Goal: Information Seeking & Learning: Check status

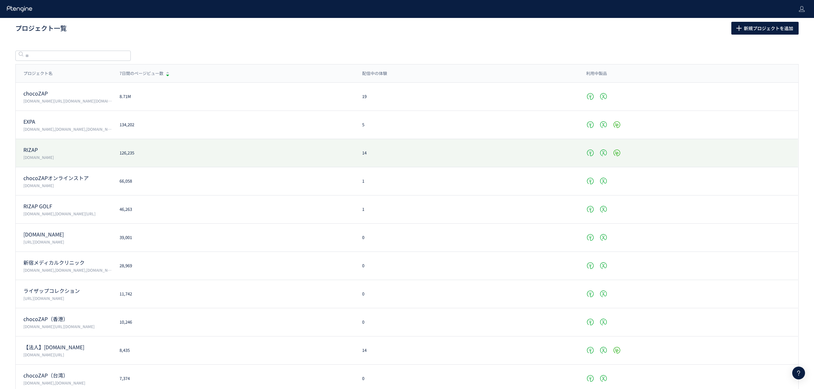
click at [55, 145] on div "RIZAP [DOMAIN_NAME] 126,235 14" at bounding box center [407, 153] width 782 height 28
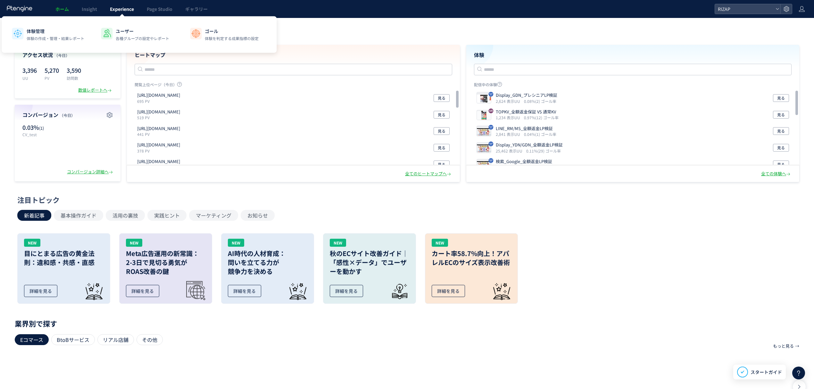
click at [126, 4] on link "Experience" at bounding box center [122, 9] width 37 height 18
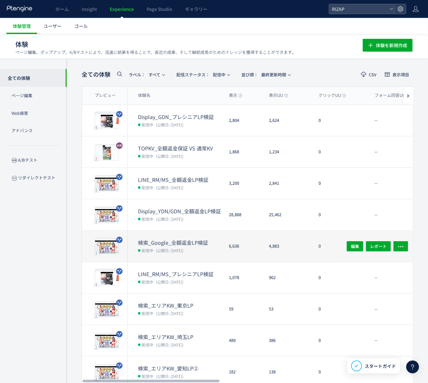
click at [167, 239] on dt "検索_Google_全額返金LP検証" at bounding box center [181, 242] width 86 height 7
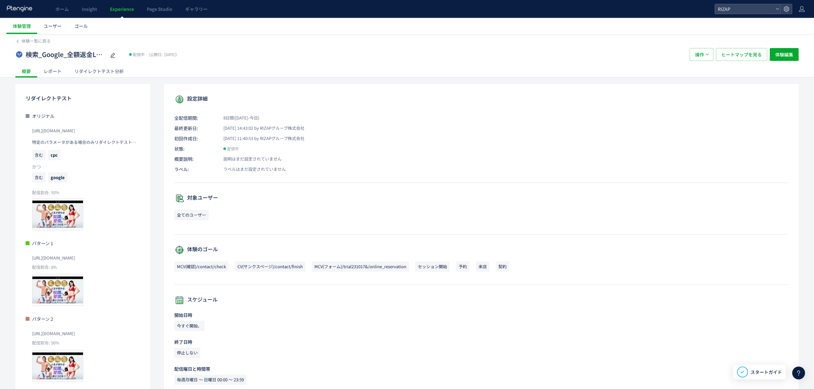
click at [56, 70] on div "レポート" at bounding box center [52, 71] width 31 height 13
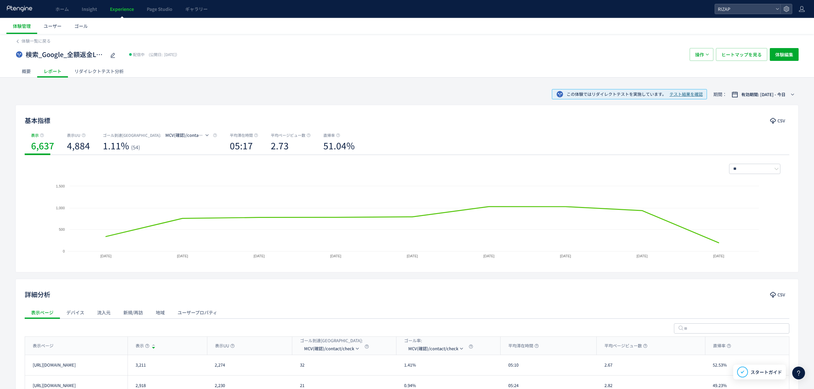
scroll to position [83, 0]
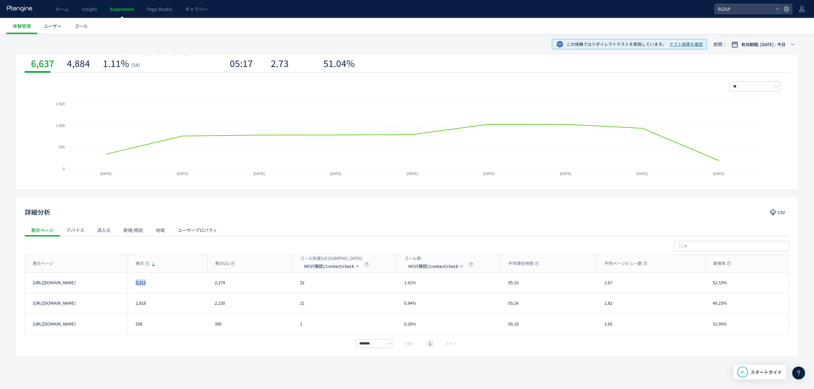
drag, startPoint x: 139, startPoint y: 285, endPoint x: 134, endPoint y: 285, distance: 5.1
click at [134, 285] on div "3,211" at bounding box center [167, 283] width 79 height 20
copy div "3,211"
drag, startPoint x: 159, startPoint y: 305, endPoint x: 127, endPoint y: 305, distance: 32.0
click at [127, 305] on div "[URL][DOMAIN_NAME] 2,918 2,230 21 0.94% 05:24 2.82 49.23% [URL][DOMAIN_NAME]" at bounding box center [407, 303] width 764 height 21
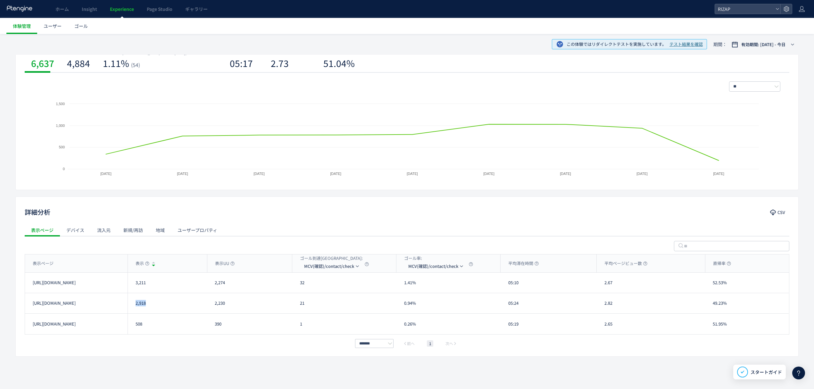
copy div "2,230 21 0.94% 05:24 2.82 49.23% [URL][DOMAIN_NAME]"
click at [161, 311] on div "2,918" at bounding box center [167, 303] width 79 height 20
drag, startPoint x: 151, startPoint y: 308, endPoint x: 134, endPoint y: 307, distance: 17.1
click at [134, 307] on div "2,918" at bounding box center [167, 303] width 79 height 20
copy div "2,918"
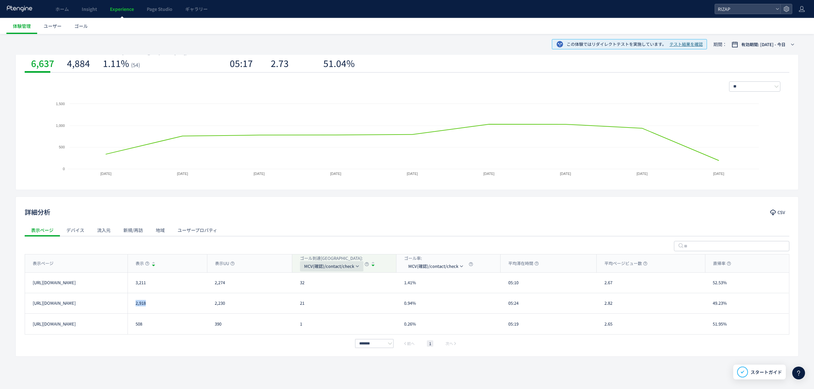
click at [334, 267] on span "MCV(確認)/contact/check" at bounding box center [329, 266] width 50 height 10
click at [326, 309] on li "MCV(フォーム)/trial231017&/online_reservation" at bounding box center [332, 309] width 64 height 12
drag, startPoint x: 311, startPoint y: 284, endPoint x: 302, endPoint y: 284, distance: 9.0
click at [302, 284] on div "218" at bounding box center [344, 283] width 104 height 20
copy div "18"
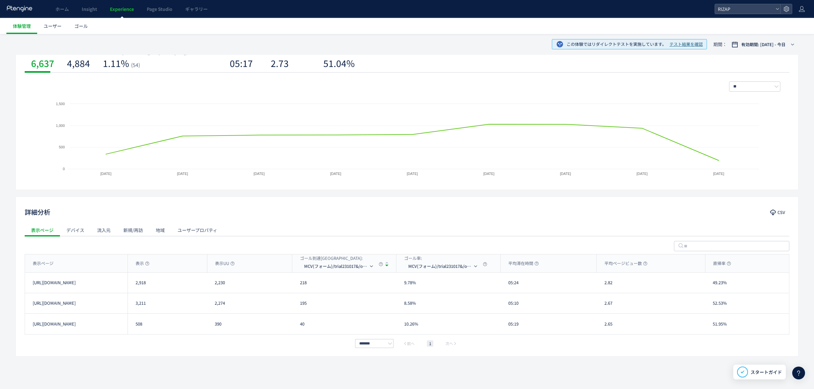
click at [317, 299] on div "195" at bounding box center [344, 303] width 104 height 20
drag, startPoint x: 314, startPoint y: 309, endPoint x: 293, endPoint y: 307, distance: 21.6
click at [293, 307] on div "195" at bounding box center [344, 303] width 104 height 20
copy div "195"
drag, startPoint x: 315, startPoint y: 282, endPoint x: 299, endPoint y: 281, distance: 16.1
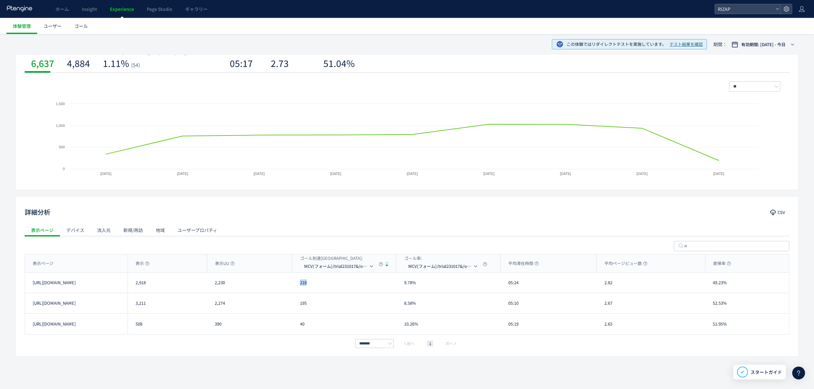
click at [299, 281] on div "218" at bounding box center [344, 283] width 104 height 20
copy div "218"
click at [317, 263] on span "MCV(フォーム)/trial231017&/online_reservation" at bounding box center [336, 266] width 64 height 10
click at [330, 294] on li "CV(サンクスページ)/contact/finish" at bounding box center [340, 297] width 64 height 12
drag, startPoint x: 300, startPoint y: 322, endPoint x: 289, endPoint y: 323, distance: 10.9
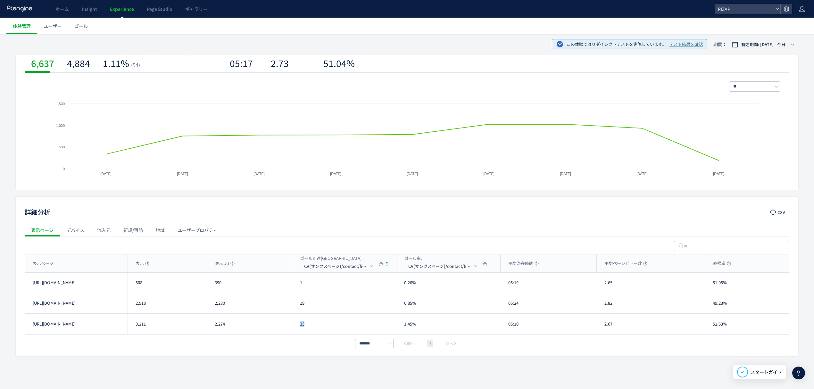
click at [294, 322] on div "33" at bounding box center [344, 324] width 104 height 21
copy div "33"
drag, startPoint x: 305, startPoint y: 308, endPoint x: 293, endPoint y: 307, distance: 12.2
click at [295, 306] on div "19" at bounding box center [344, 303] width 104 height 20
copy div "19"
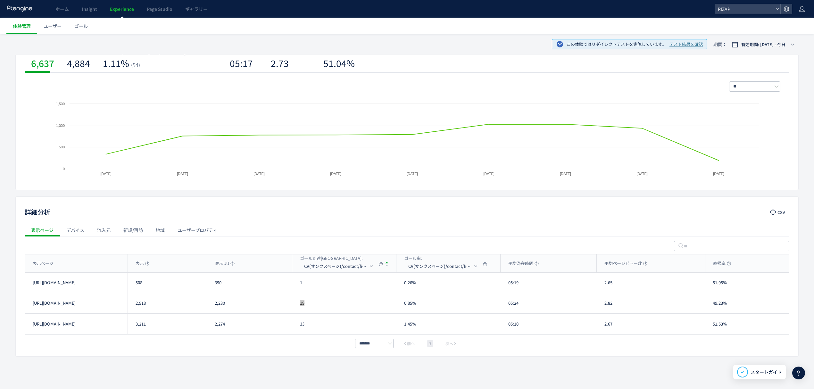
scroll to position [0, 0]
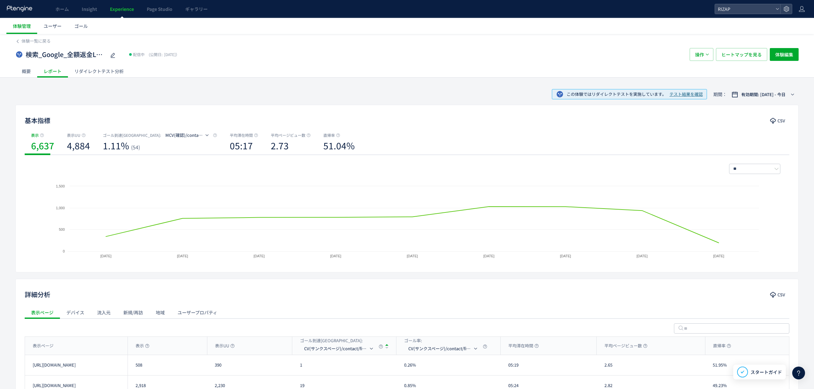
click at [98, 71] on div "リダイレクトテスト分析" at bounding box center [99, 71] width 62 height 13
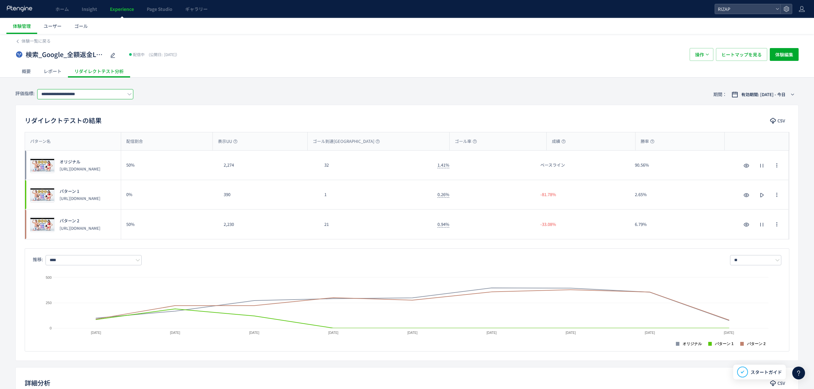
click at [95, 94] on input "**********" at bounding box center [85, 94] width 96 height 10
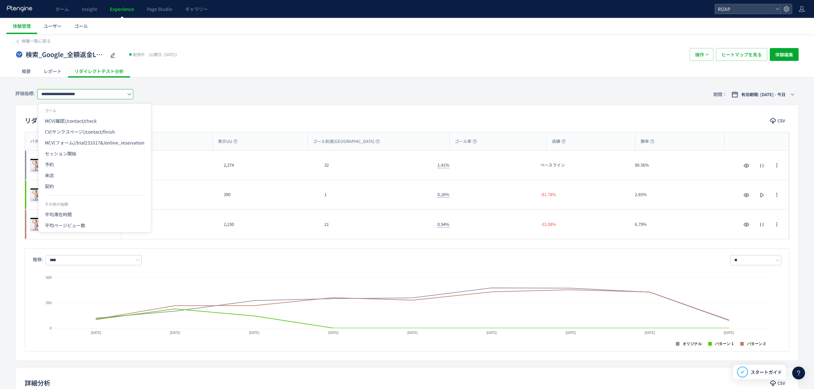
drag, startPoint x: 64, startPoint y: 169, endPoint x: 16, endPoint y: 179, distance: 49.8
click at [64, 169] on span "予約" at bounding box center [95, 164] width 100 height 11
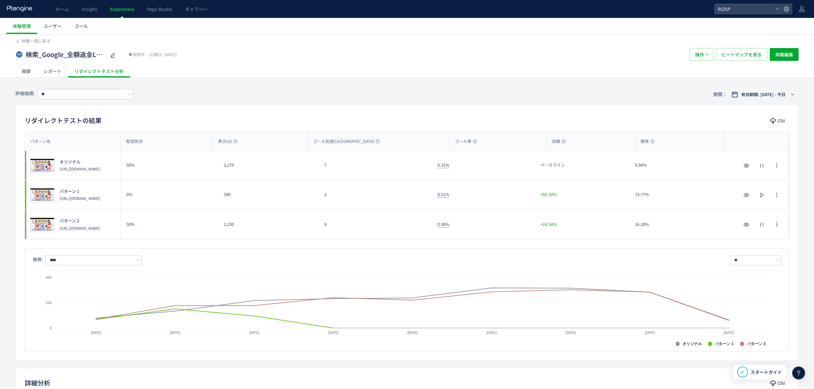
click at [322, 172] on div "7" at bounding box center [375, 165] width 113 height 29
drag, startPoint x: 335, startPoint y: 171, endPoint x: 320, endPoint y: 170, distance: 14.5
click at [320, 170] on div "7" at bounding box center [375, 165] width 113 height 29
copy div "7"
click at [85, 99] on input "**" at bounding box center [85, 94] width 96 height 10
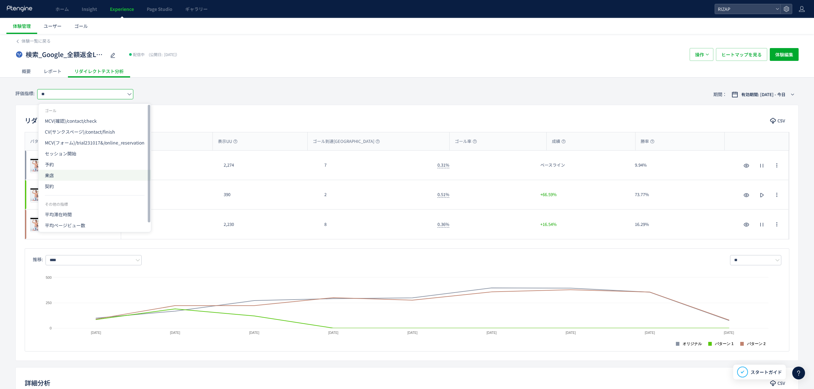
click at [58, 174] on span "来店" at bounding box center [95, 175] width 100 height 11
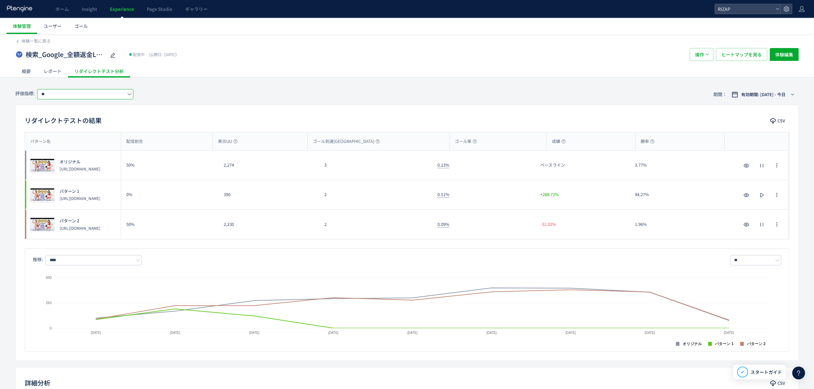
click at [103, 99] on input "**" at bounding box center [85, 94] width 96 height 10
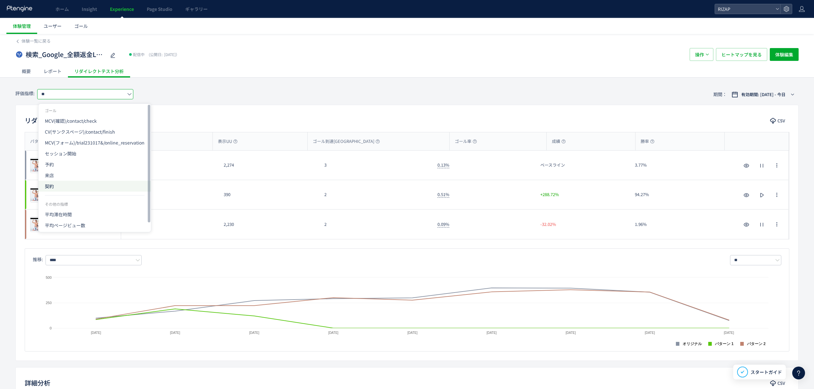
click at [51, 184] on span "契約" at bounding box center [95, 186] width 100 height 11
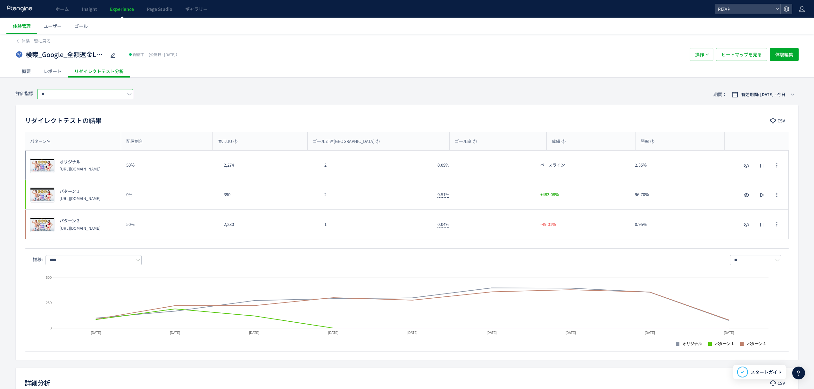
click at [86, 90] on input "**" at bounding box center [85, 94] width 96 height 10
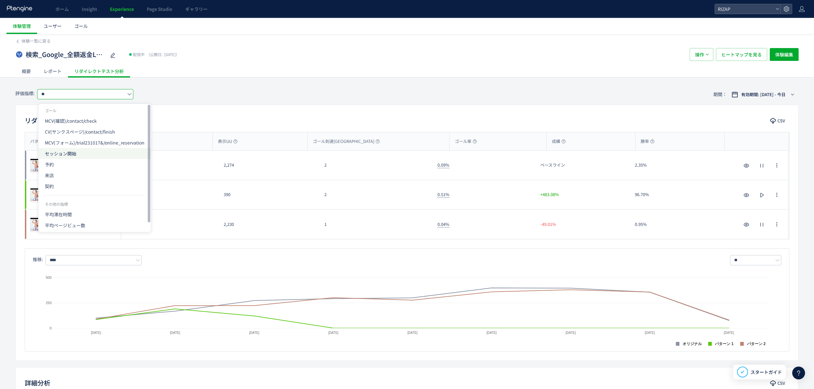
click at [64, 153] on span "セッション開始" at bounding box center [95, 153] width 100 height 11
type input "*******"
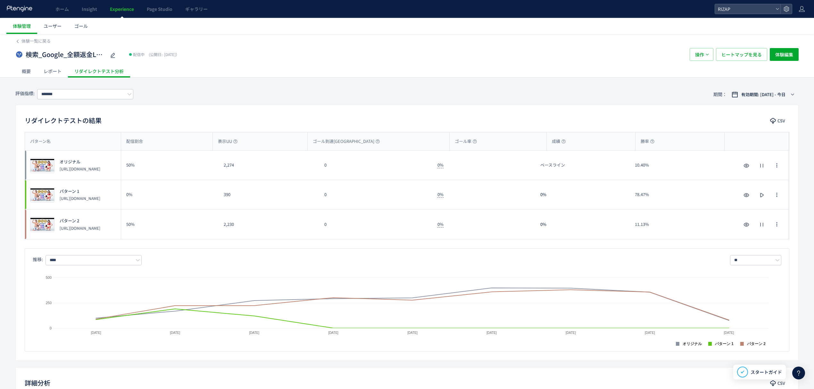
click at [58, 68] on div "レポート" at bounding box center [52, 71] width 31 height 13
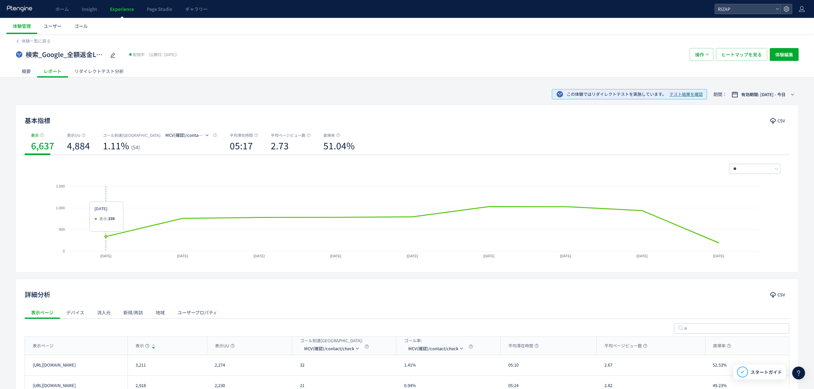
scroll to position [83, 0]
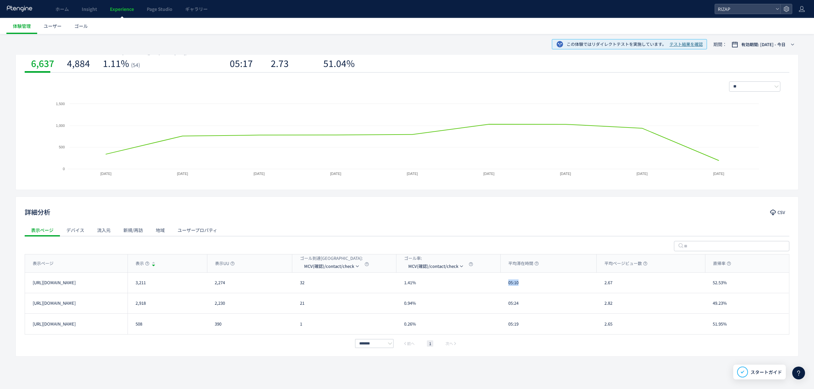
drag, startPoint x: 524, startPoint y: 286, endPoint x: 507, endPoint y: 286, distance: 16.7
click at [507, 286] on div "05:10" at bounding box center [549, 283] width 96 height 20
copy div "05:10"
drag, startPoint x: 521, startPoint y: 304, endPoint x: 506, endPoint y: 303, distance: 15.1
click at [506, 303] on div "05:24" at bounding box center [549, 303] width 96 height 20
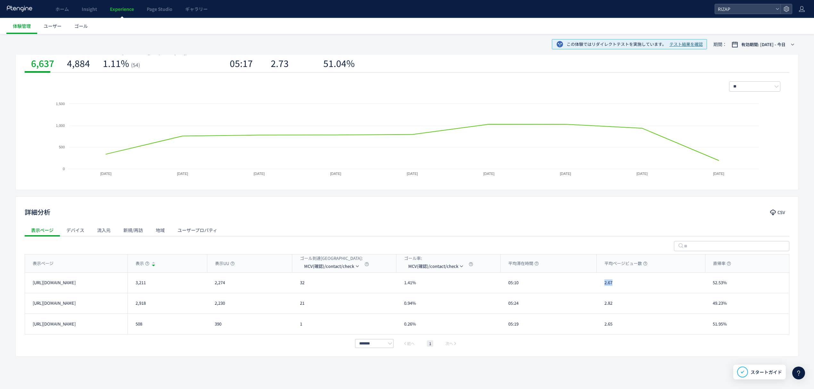
drag, startPoint x: 627, startPoint y: 283, endPoint x: 595, endPoint y: 282, distance: 32.4
click at [595, 282] on div "[URL][DOMAIN_NAME] 3,211 2,274 32 1.41% 05:10 2.67 52.53% [URL][DOMAIN_NAME]" at bounding box center [407, 283] width 764 height 21
click at [598, 298] on div "2.82" at bounding box center [651, 303] width 108 height 20
drag, startPoint x: 734, startPoint y: 288, endPoint x: 712, endPoint y: 284, distance: 22.6
click at [712, 284] on div "52.53%" at bounding box center [747, 283] width 84 height 20
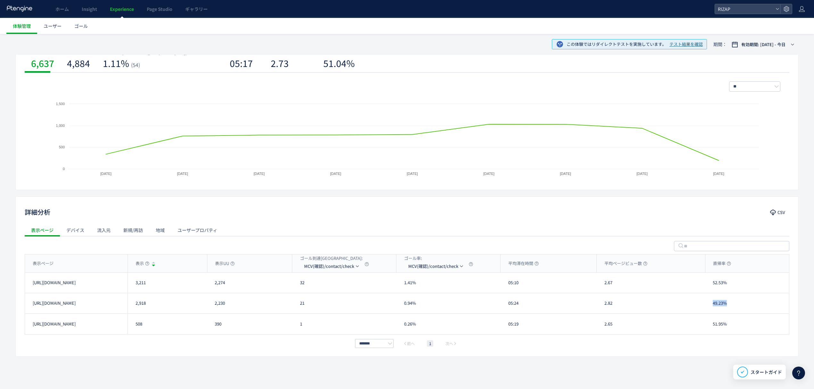
drag, startPoint x: 738, startPoint y: 308, endPoint x: 706, endPoint y: 304, distance: 31.6
click at [706, 304] on div "49.23%" at bounding box center [747, 303] width 84 height 20
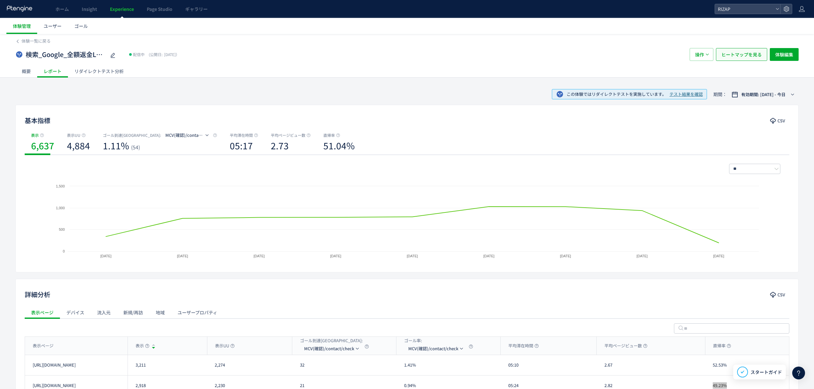
click at [729, 60] on span "ヒートマップを見る" at bounding box center [741, 54] width 40 height 13
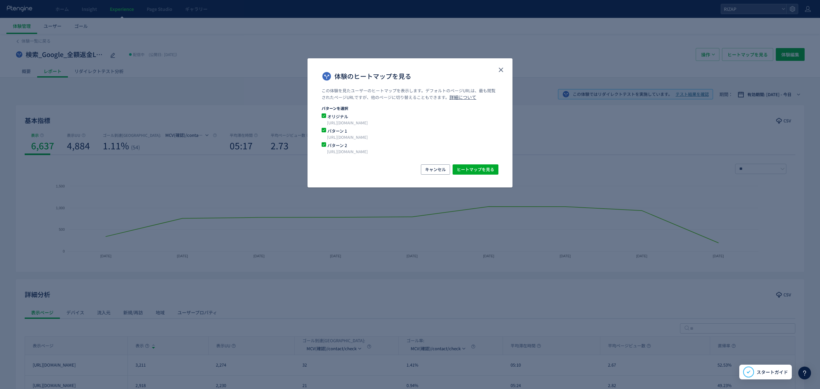
click at [384, 137] on p "[URL][DOMAIN_NAME]" at bounding box center [402, 137] width 151 height 6
click at [325, 129] on span "体験のヒートマップを見る" at bounding box center [324, 130] width 4 height 4
click at [459, 171] on span "ヒートマップを見る" at bounding box center [475, 169] width 37 height 10
click at [502, 69] on use "close" at bounding box center [501, 70] width 4 height 4
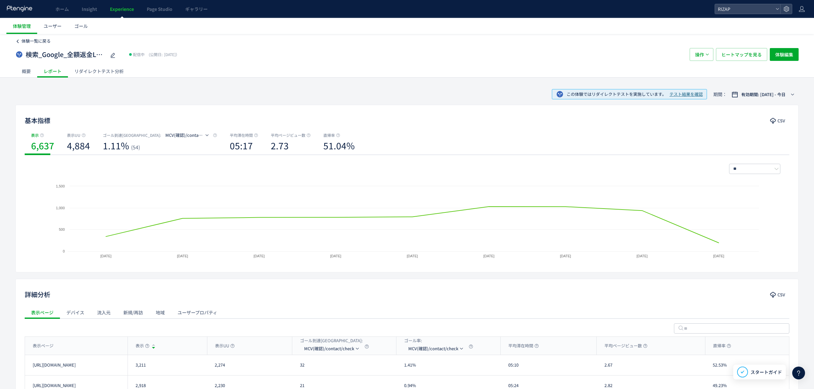
click at [43, 39] on span "体験一覧に戻る" at bounding box center [35, 41] width 29 height 6
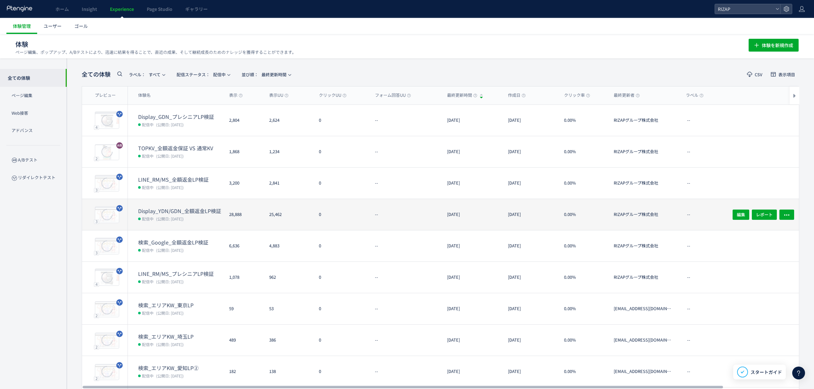
click at [178, 210] on dt "Display_YDN/GDN_全額返金LP検証" at bounding box center [181, 210] width 86 height 7
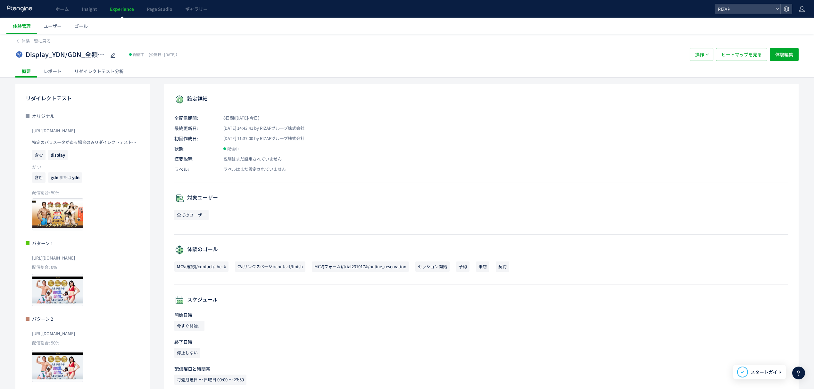
click at [54, 68] on div "レポート" at bounding box center [52, 71] width 31 height 13
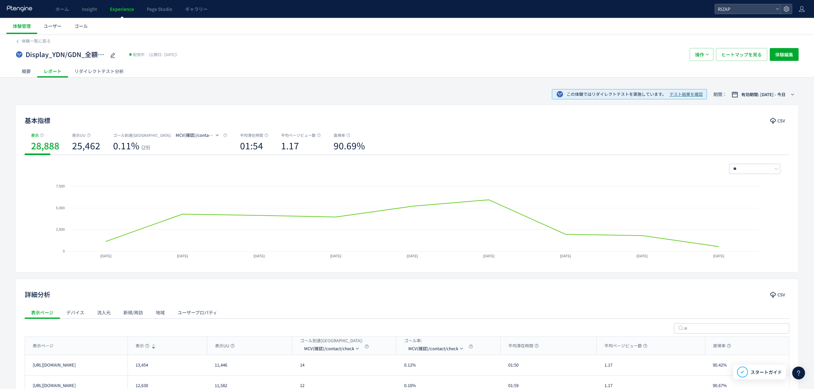
scroll to position [83, 0]
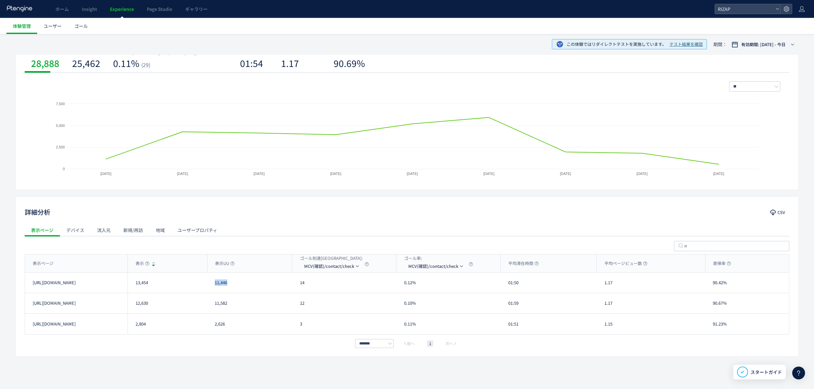
drag, startPoint x: 241, startPoint y: 285, endPoint x: 214, endPoint y: 285, distance: 27.2
click at [214, 285] on div "11,446" at bounding box center [249, 283] width 85 height 20
drag, startPoint x: 161, startPoint y: 288, endPoint x: 131, endPoint y: 288, distance: 29.8
click at [131, 288] on div "13,454" at bounding box center [167, 283] width 79 height 20
drag, startPoint x: 148, startPoint y: 303, endPoint x: 129, endPoint y: 304, distance: 18.3
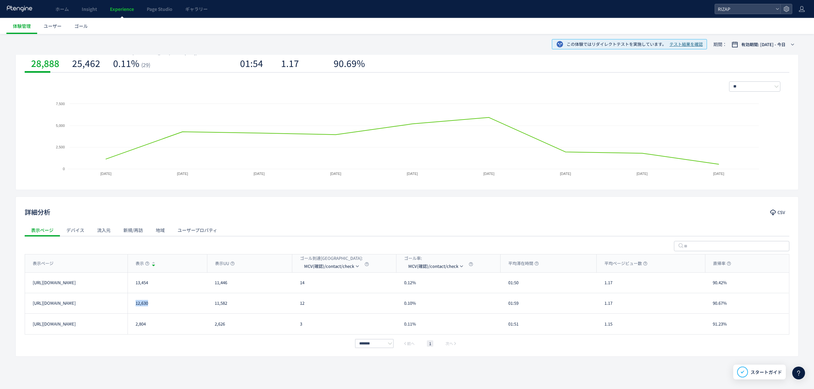
click at [129, 304] on div "12,630" at bounding box center [167, 303] width 79 height 20
click at [311, 264] on span "MCV(確認)/contact/check" at bounding box center [329, 266] width 50 height 10
click at [328, 267] on span "MCV(確認)/contact/check" at bounding box center [329, 266] width 50 height 10
click at [328, 311] on li "MCV(フォーム)/trial231017&/online_reservation" at bounding box center [332, 309] width 64 height 12
click at [90, 263] on div "表示ページ" at bounding box center [76, 263] width 103 height 18
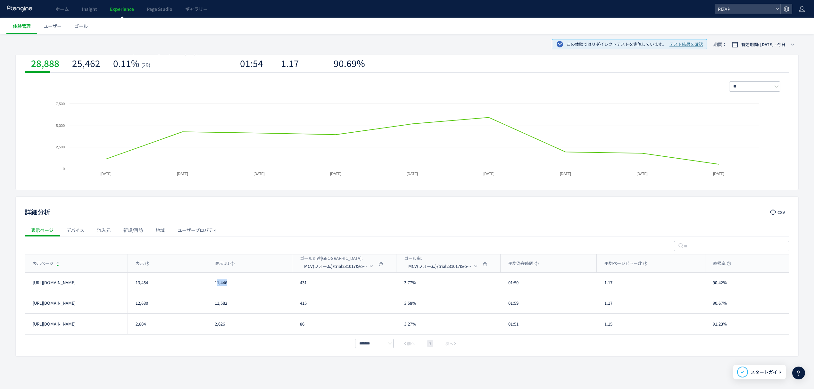
drag, startPoint x: 235, startPoint y: 289, endPoint x: 216, endPoint y: 287, distance: 18.7
click at [216, 287] on div "11,446" at bounding box center [249, 283] width 85 height 20
drag, startPoint x: 315, startPoint y: 285, endPoint x: 295, endPoint y: 285, distance: 19.5
click at [295, 285] on div "431" at bounding box center [344, 283] width 104 height 20
drag, startPoint x: 326, startPoint y: 307, endPoint x: 300, endPoint y: 308, distance: 25.7
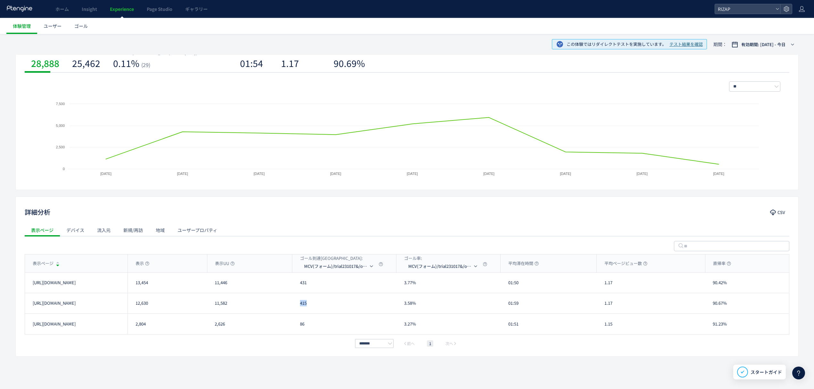
click at [300, 308] on div "415" at bounding box center [344, 303] width 104 height 20
click at [339, 302] on li "CV(サンクスページ)/contact/finish" at bounding box center [340, 297] width 64 height 12
drag, startPoint x: 309, startPoint y: 287, endPoint x: 299, endPoint y: 286, distance: 10.0
click at [299, 286] on div "11" at bounding box center [344, 283] width 104 height 20
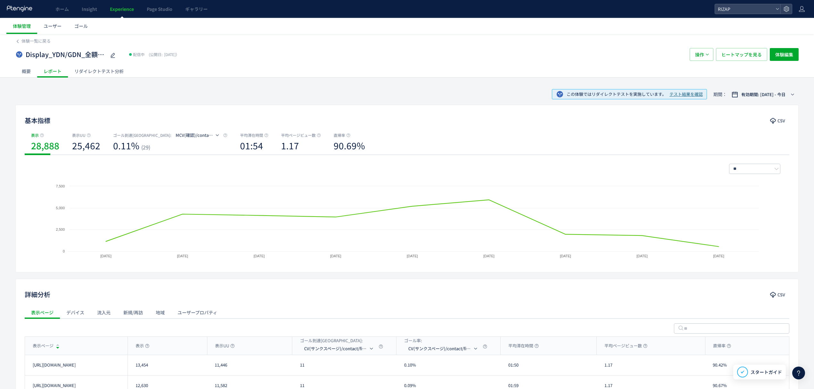
click at [108, 71] on div "リダイレクトテスト分析" at bounding box center [99, 71] width 62 height 13
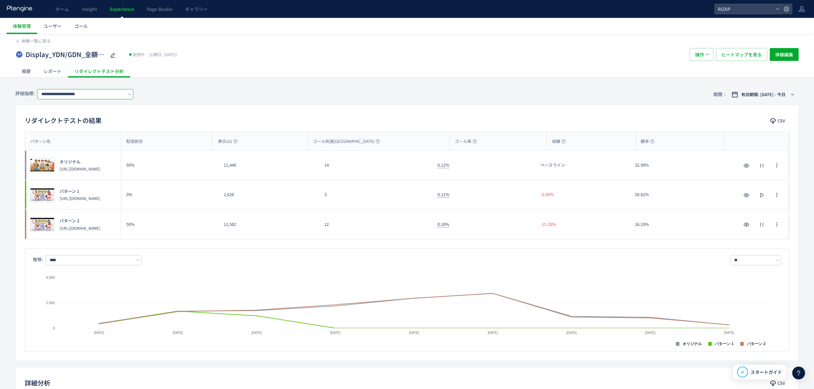
click at [81, 98] on input "**********" at bounding box center [85, 94] width 96 height 10
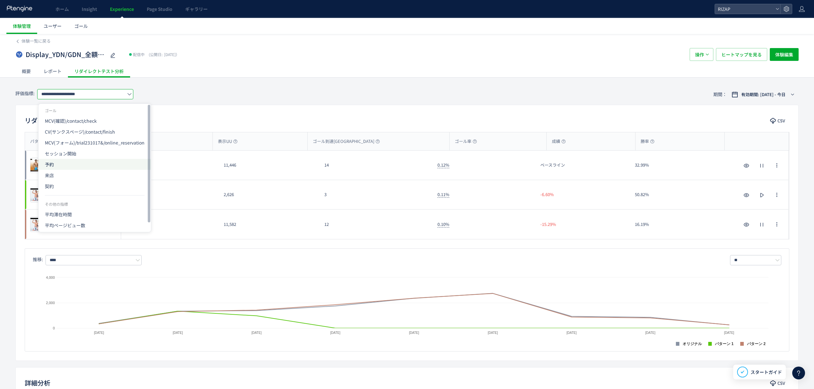
click at [63, 159] on span "予約" at bounding box center [95, 164] width 100 height 11
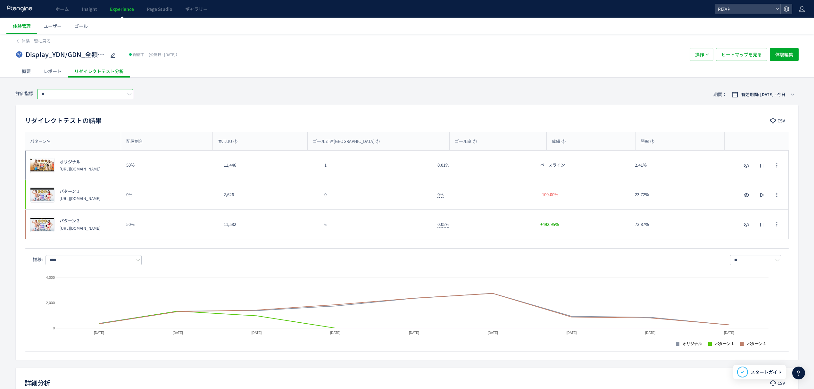
click at [53, 95] on input "**" at bounding box center [85, 94] width 96 height 10
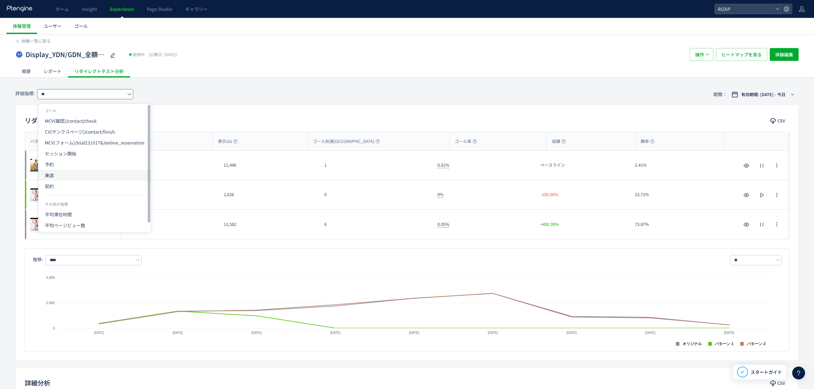
click at [57, 178] on span "来店" at bounding box center [95, 175] width 100 height 11
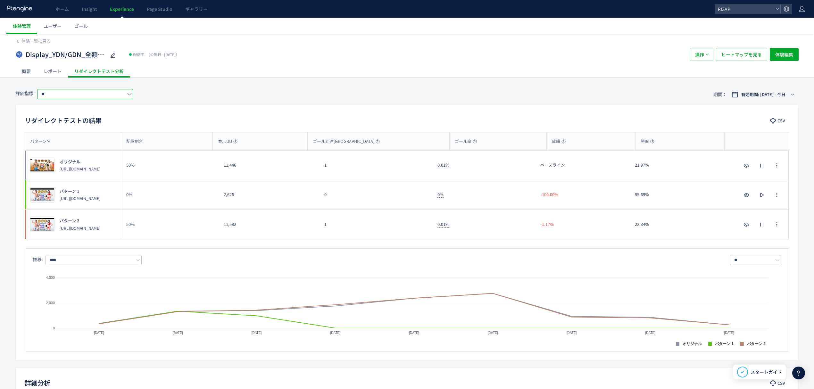
click at [48, 95] on input "**" at bounding box center [85, 94] width 96 height 10
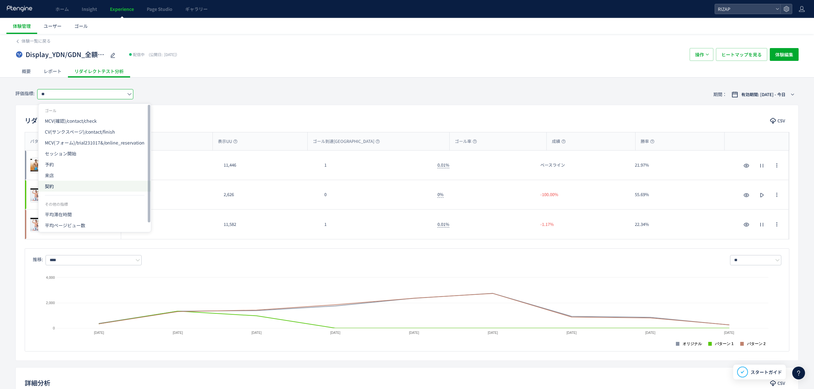
click at [47, 185] on span "契約" at bounding box center [95, 186] width 100 height 11
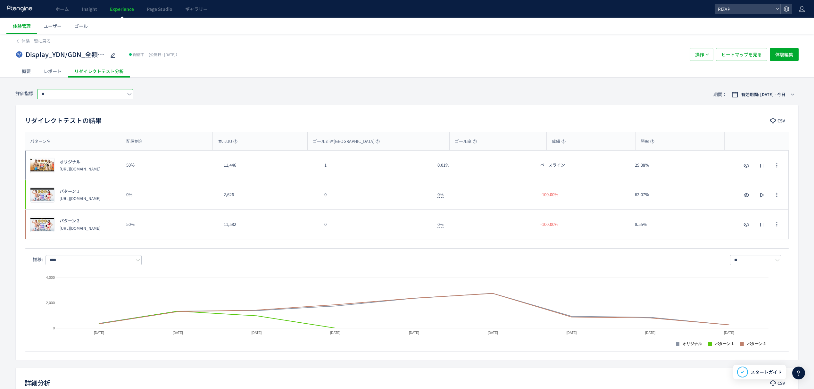
click at [63, 99] on input "**" at bounding box center [85, 94] width 96 height 10
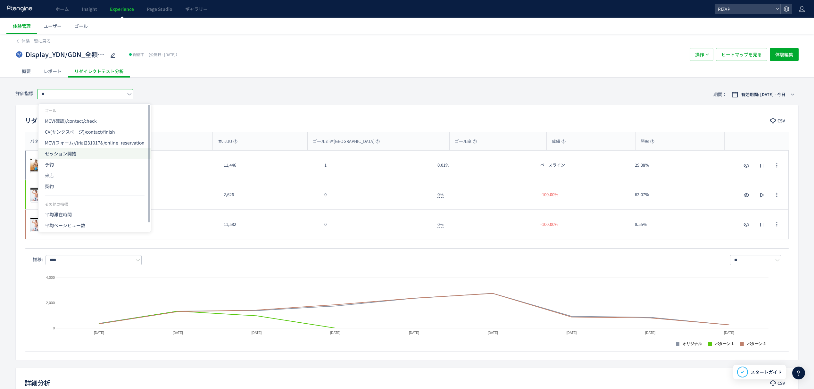
click at [68, 156] on span "セッション開始" at bounding box center [95, 153] width 100 height 11
type input "*******"
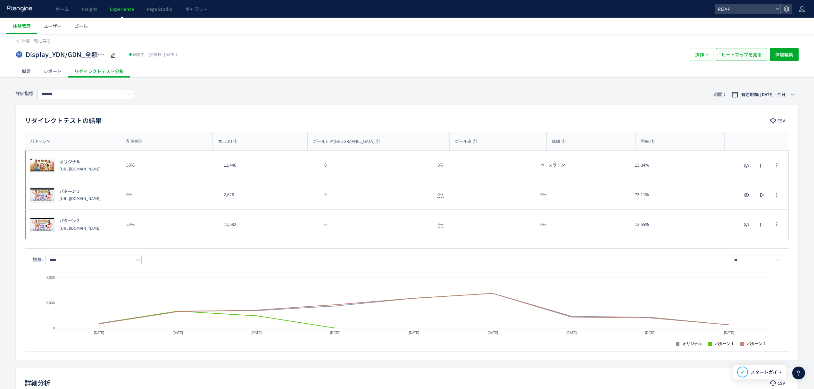
click at [734, 57] on span "ヒートマップを見る" at bounding box center [741, 54] width 40 height 13
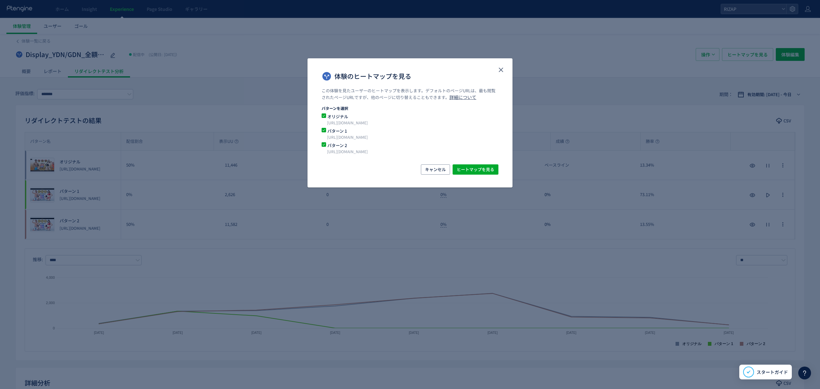
click at [368, 135] on p "[URL][DOMAIN_NAME]" at bounding box center [402, 137] width 151 height 6
click at [326, 133] on span "パターン 1" at bounding box center [406, 131] width 160 height 6
click at [472, 170] on span "ヒートマップを見る" at bounding box center [475, 169] width 37 height 10
click at [501, 71] on icon "close" at bounding box center [501, 70] width 8 height 8
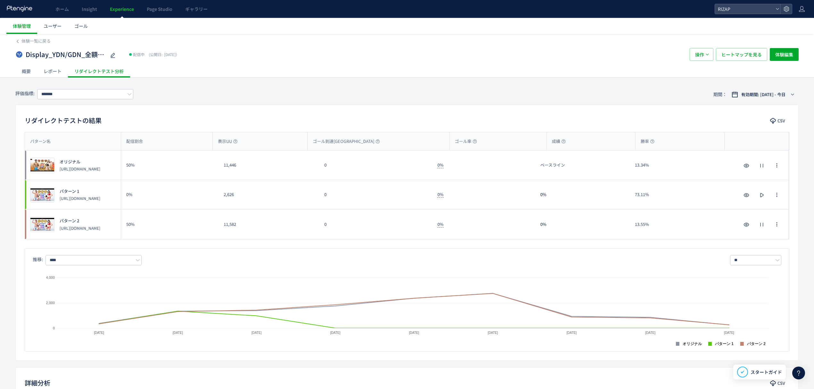
click at [56, 71] on div "レポート" at bounding box center [52, 71] width 31 height 13
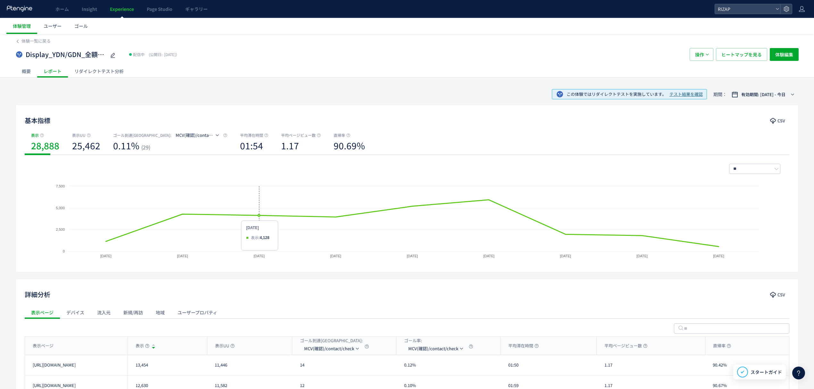
scroll to position [83, 0]
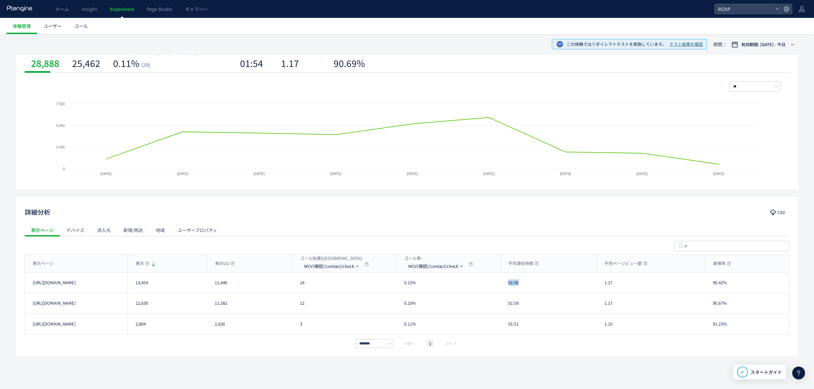
drag, startPoint x: 531, startPoint y: 286, endPoint x: 508, endPoint y: 286, distance: 23.4
click at [508, 286] on div "01:50" at bounding box center [549, 283] width 96 height 20
drag, startPoint x: 524, startPoint y: 309, endPoint x: 504, endPoint y: 307, distance: 20.6
click at [505, 308] on div "01:59" at bounding box center [549, 303] width 96 height 20
click at [600, 283] on div "1.17" at bounding box center [651, 283] width 108 height 20
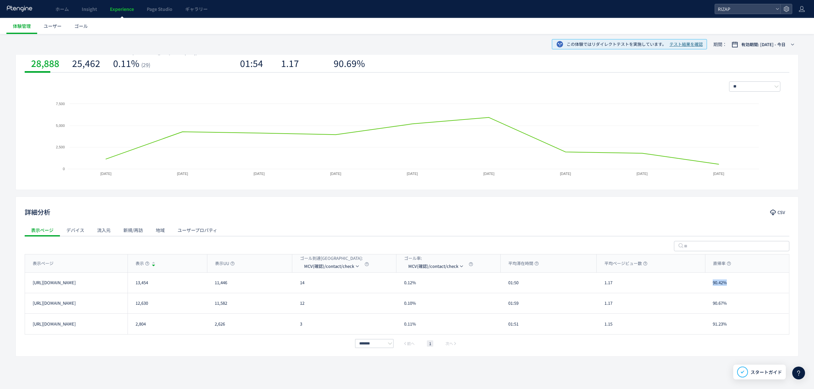
drag, startPoint x: 732, startPoint y: 279, endPoint x: 703, endPoint y: 281, distance: 29.3
click at [703, 281] on div "[URL][DOMAIN_NAME] 13,454 11,446 14 0.12% 01:50 1.17 90.42% [URL][DOMAIN_NAME]" at bounding box center [407, 283] width 764 height 21
drag, startPoint x: 735, startPoint y: 304, endPoint x: 709, endPoint y: 303, distance: 26.0
click at [709, 303] on div "90.67%" at bounding box center [747, 303] width 84 height 20
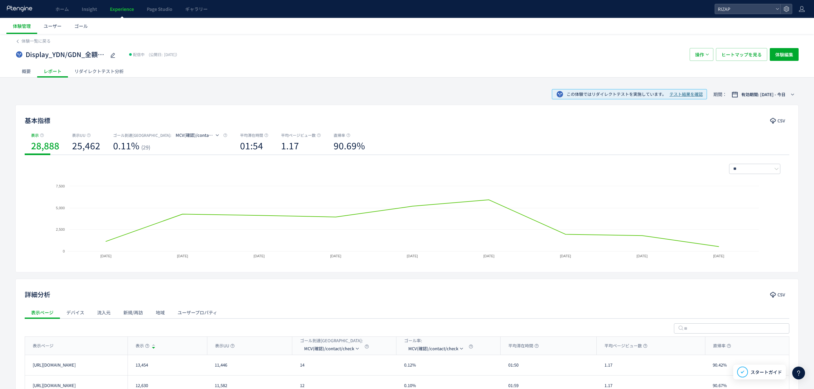
click at [44, 46] on div "Display_YDN/GDN_全額返金LP検証 配信中 (公開日: [DATE]） 操作 ヒートマップを見る 体験編集" at bounding box center [406, 54] width 783 height 21
click at [42, 43] on span "体験一覧に戻る" at bounding box center [35, 41] width 29 height 6
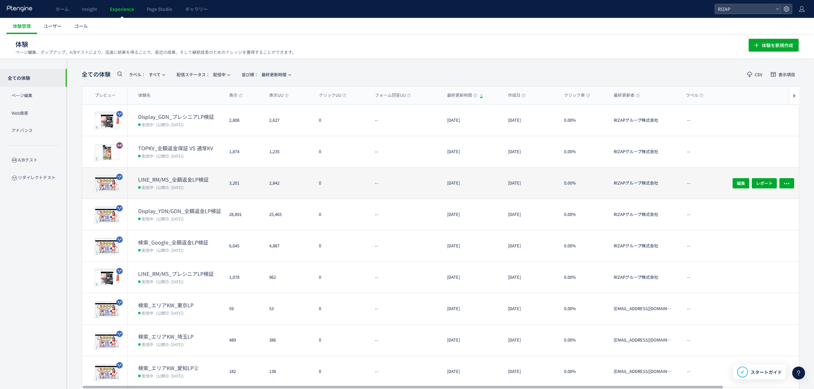
click at [177, 185] on span "(公開日: [DATE])" at bounding box center [170, 187] width 28 height 5
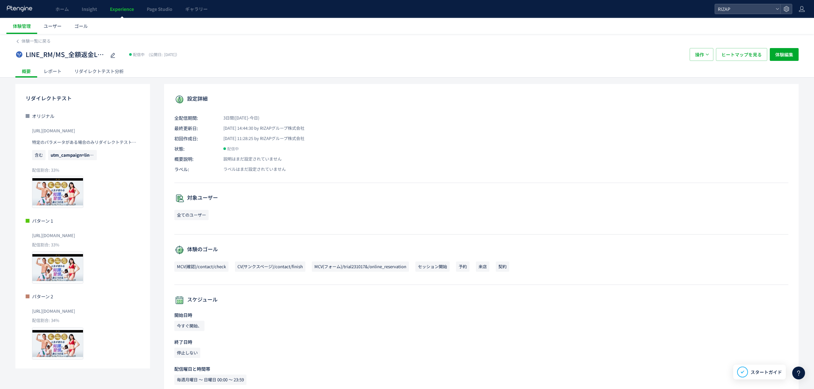
click at [48, 67] on div "レポート" at bounding box center [52, 71] width 31 height 13
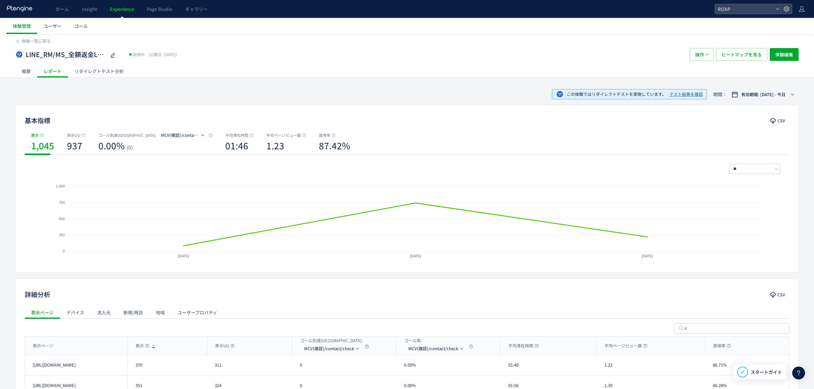
scroll to position [83, 0]
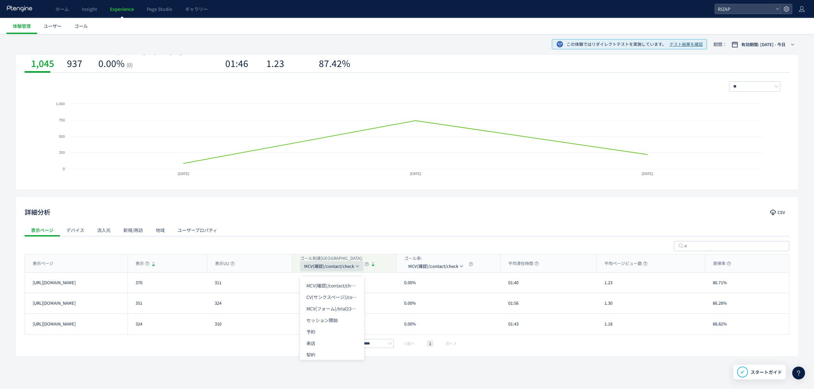
click at [325, 266] on span "MCV(確認)/contact/check" at bounding box center [329, 266] width 50 height 10
click at [326, 295] on li "CV(サンクスページ)/contact/finish" at bounding box center [332, 297] width 64 height 12
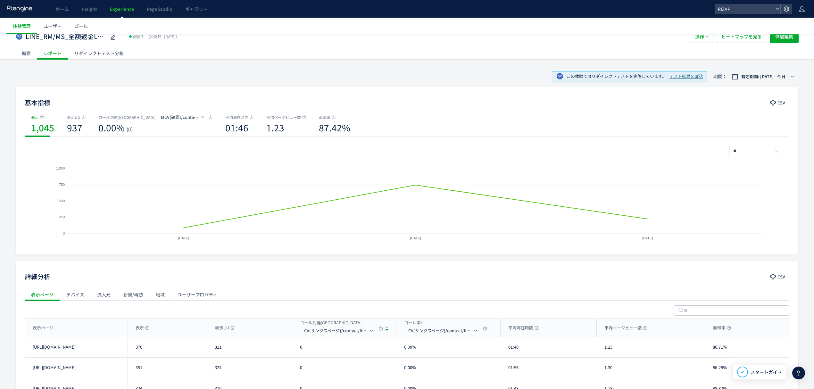
scroll to position [0, 0]
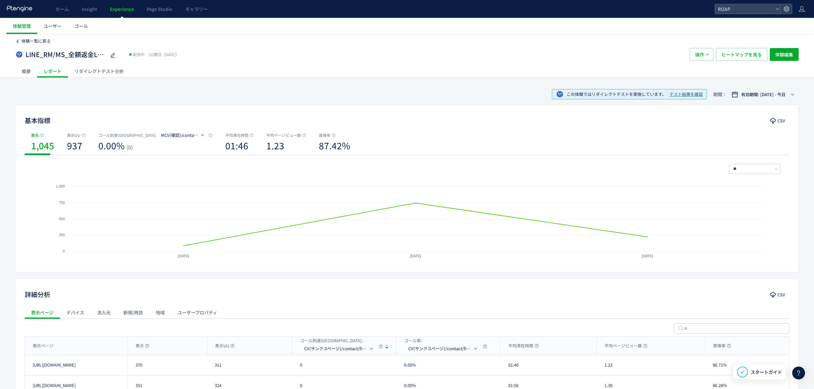
click at [30, 43] on span "体験一覧に戻る" at bounding box center [35, 41] width 29 height 6
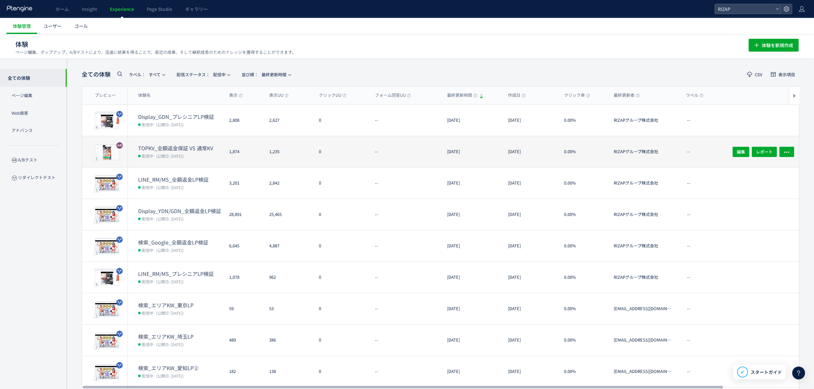
click at [171, 148] on dt "TOPKV_全額返金保証 VS 通常KV" at bounding box center [181, 148] width 86 height 7
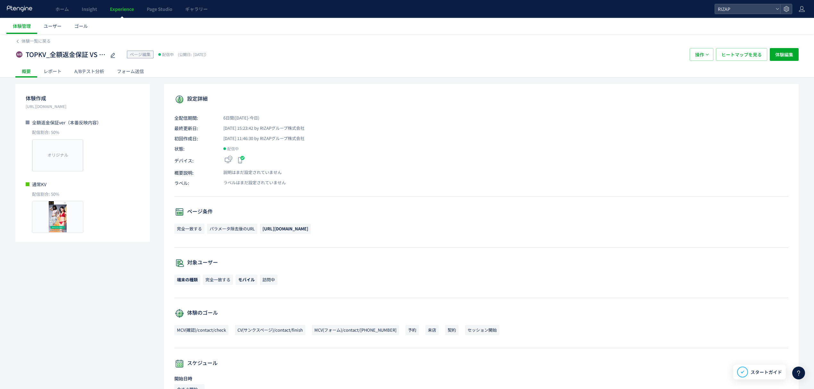
click at [55, 72] on div "レポート" at bounding box center [52, 71] width 31 height 13
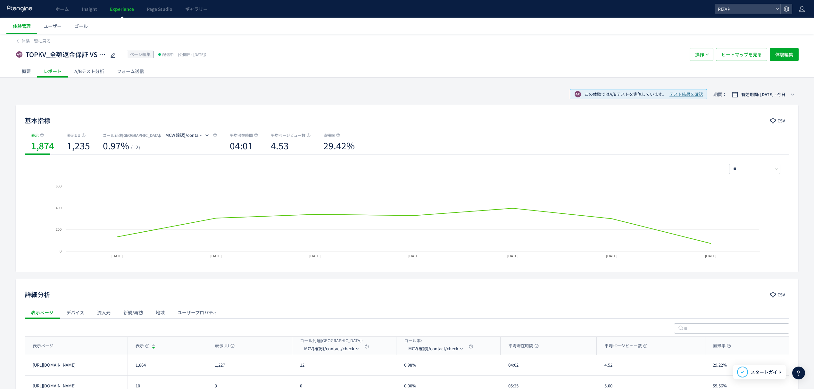
click at [92, 74] on div "A/Bテスト分析" at bounding box center [89, 71] width 43 height 13
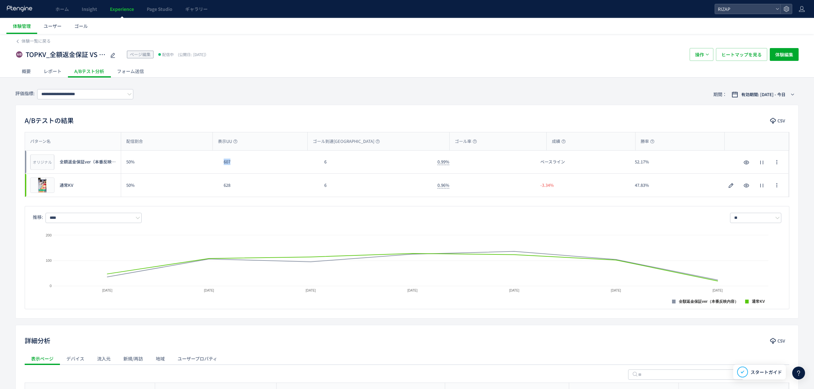
drag, startPoint x: 228, startPoint y: 165, endPoint x: 222, endPoint y: 165, distance: 5.8
click at [222, 165] on div "607" at bounding box center [269, 162] width 101 height 23
drag, startPoint x: 233, startPoint y: 185, endPoint x: 222, endPoint y: 185, distance: 11.6
click at [222, 185] on div "628" at bounding box center [269, 185] width 101 height 23
click at [66, 97] on input "**********" at bounding box center [85, 94] width 96 height 10
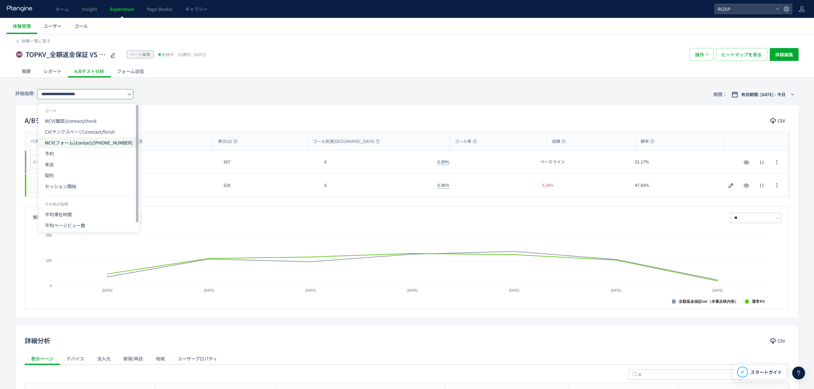
click at [65, 143] on span "MCV(フォーム)/contact/[PHONE_NUMBER]" at bounding box center [89, 142] width 88 height 11
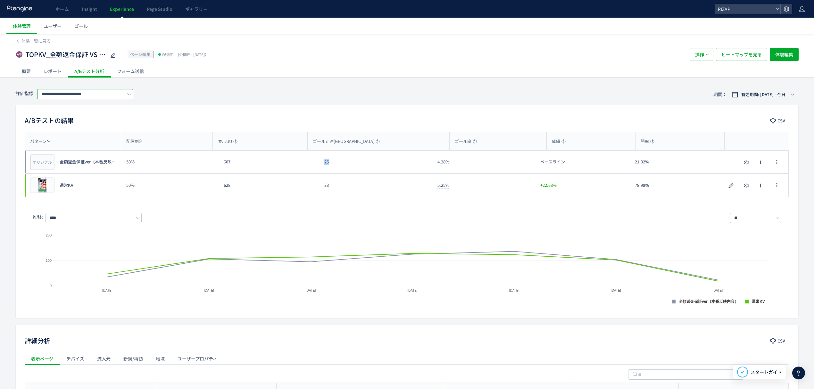
drag, startPoint x: 328, startPoint y: 167, endPoint x: 323, endPoint y: 167, distance: 5.1
click at [323, 167] on div "26" at bounding box center [375, 162] width 113 height 23
drag, startPoint x: 341, startPoint y: 192, endPoint x: 317, endPoint y: 192, distance: 24.4
click at [317, 192] on div "プレビュー 通常KV 50% 628 33 5.25% +22.68% 78.98% プレビュー 通常KV" at bounding box center [407, 185] width 764 height 23
click at [108, 93] on input "**********" at bounding box center [85, 94] width 96 height 10
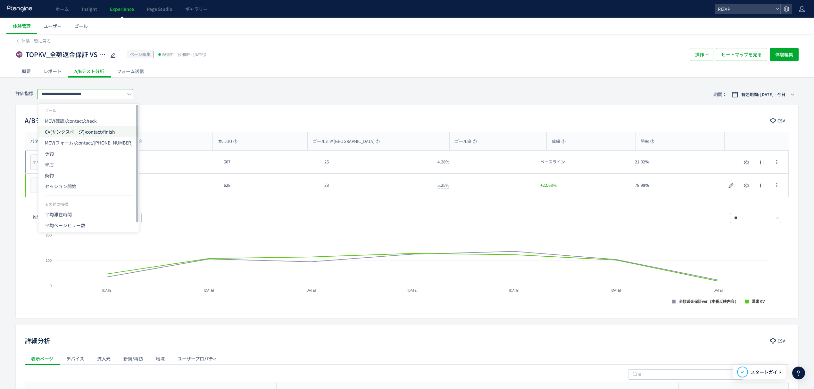
click at [79, 131] on span "CV(サンクスページ)/contact/finish" at bounding box center [89, 131] width 88 height 11
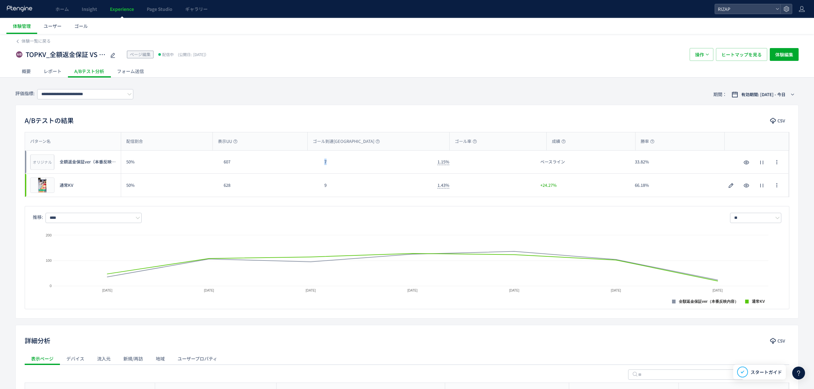
drag, startPoint x: 322, startPoint y: 163, endPoint x: 317, endPoint y: 162, distance: 5.2
click at [317, 162] on div "オリジナル プレビュー 全額返金保証ver（本番反映内容） 50% 607 7 1.15% ベースライン 33.82% オリジナル プレビュー 全額返金保証v…" at bounding box center [407, 162] width 764 height 23
drag, startPoint x: 335, startPoint y: 187, endPoint x: 319, endPoint y: 186, distance: 15.7
click at [319, 186] on div "9" at bounding box center [375, 185] width 113 height 23
click at [97, 97] on input "**********" at bounding box center [85, 94] width 96 height 10
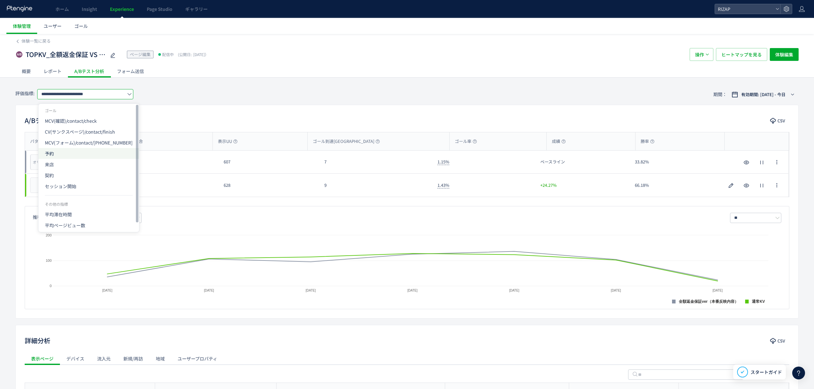
click at [59, 158] on span "予約" at bounding box center [89, 153] width 88 height 11
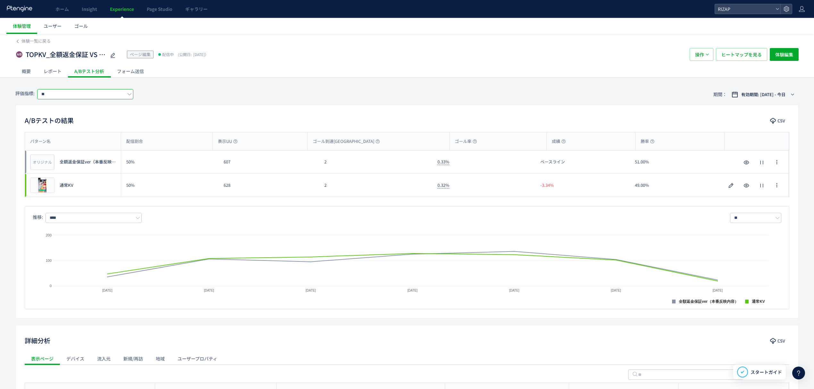
click at [69, 96] on input "**" at bounding box center [85, 94] width 96 height 10
click at [60, 163] on span "来店" at bounding box center [89, 164] width 88 height 11
click at [71, 99] on input "**" at bounding box center [85, 94] width 96 height 10
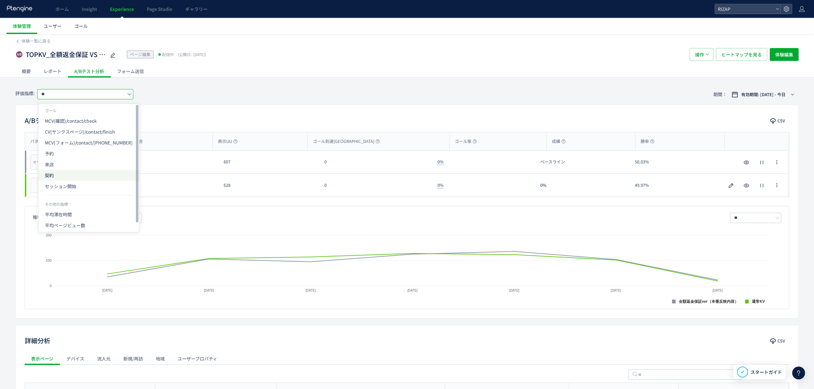
click at [61, 173] on span "契約" at bounding box center [89, 175] width 88 height 11
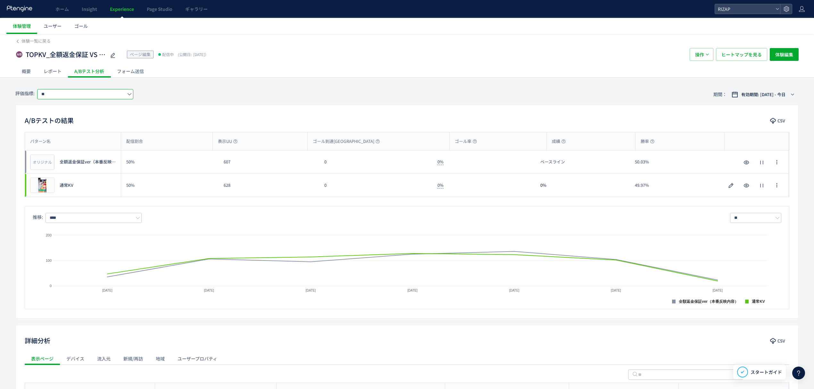
click at [72, 95] on input "**" at bounding box center [85, 94] width 96 height 10
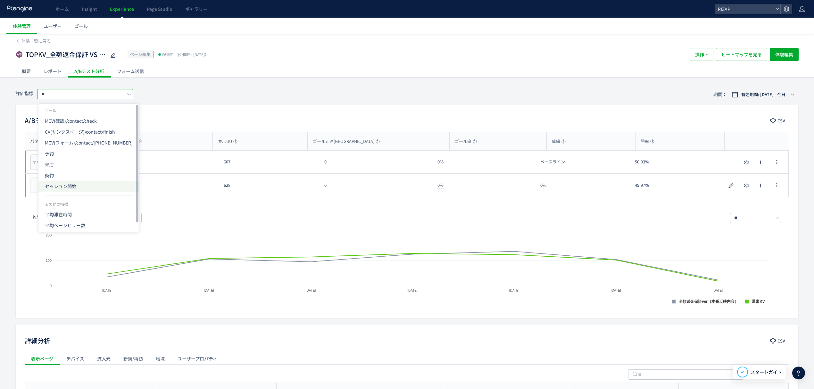
click at [67, 187] on span "セッション開始" at bounding box center [89, 186] width 88 height 11
type input "*******"
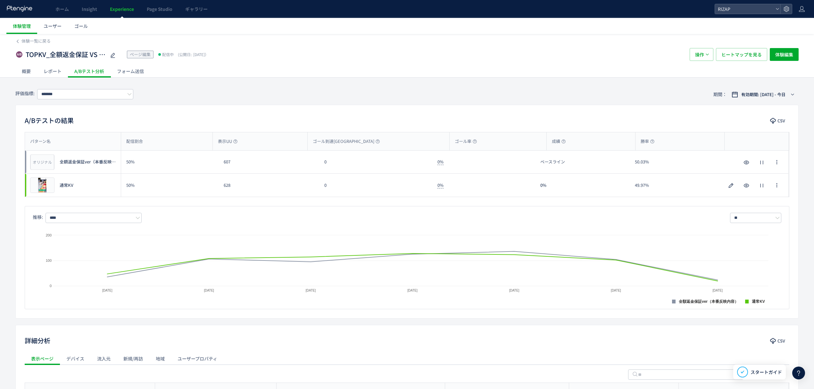
drag, startPoint x: 735, startPoint y: 62, endPoint x: 734, endPoint y: 69, distance: 7.4
click at [735, 62] on div "TOPKV_全額返金保証 VS 通常KV ページ編集 配信中 (公開日: [DATE]） 操作 ヒートマップを見る 体験編集" at bounding box center [406, 54] width 783 height 21
click at [734, 64] on div "体験一覧に戻る TOPKV_全額返金保証 VS 通常KV ページ編集 配信中 (公開日: [DATE]） 操作 ヒートマップを見る 体験編集 概要 レポート …" at bounding box center [406, 55] width 783 height 43
click at [734, 58] on span "ヒートマップを見る" at bounding box center [741, 54] width 40 height 13
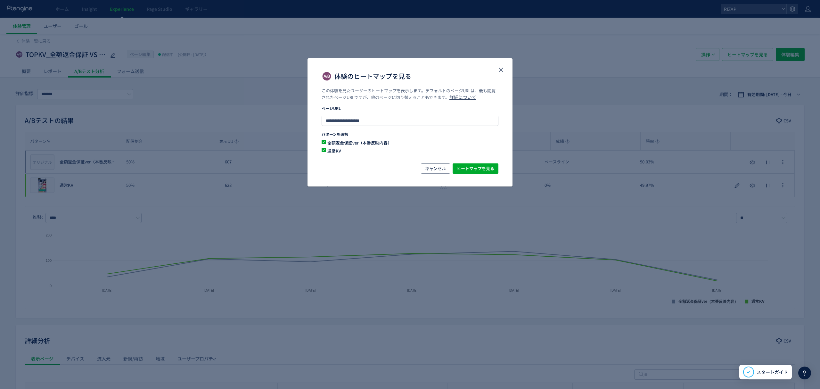
click at [476, 163] on div "キャンセル ヒートマップを見る" at bounding box center [410, 168] width 177 height 10
click at [477, 165] on span "ヒートマップを見る" at bounding box center [475, 168] width 37 height 10
